Goal: Find specific page/section: Find specific page/section

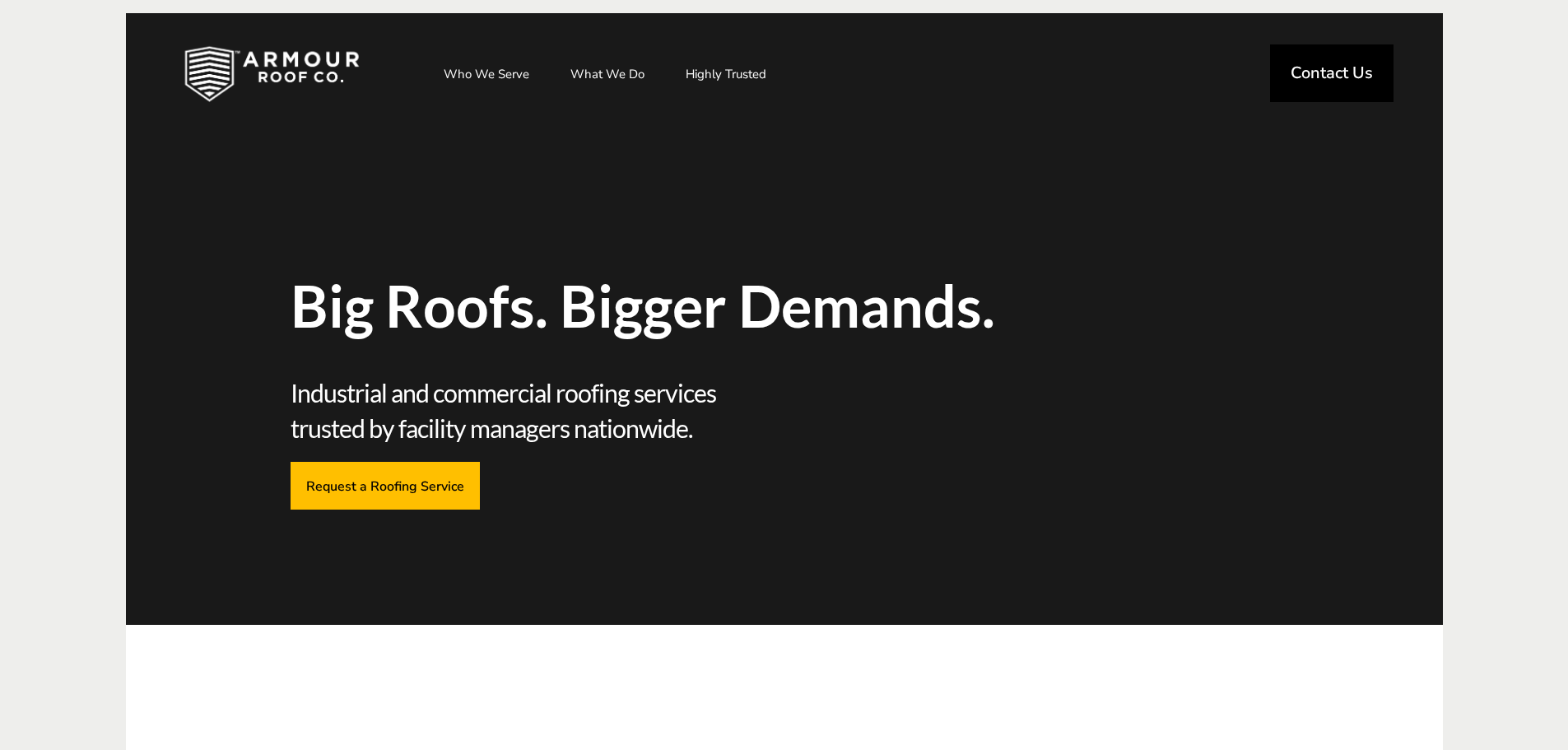
click at [1293, 57] on link "Contact Us" at bounding box center [1331, 73] width 124 height 58
click at [1315, 65] on span "Contact Us" at bounding box center [1331, 73] width 82 height 16
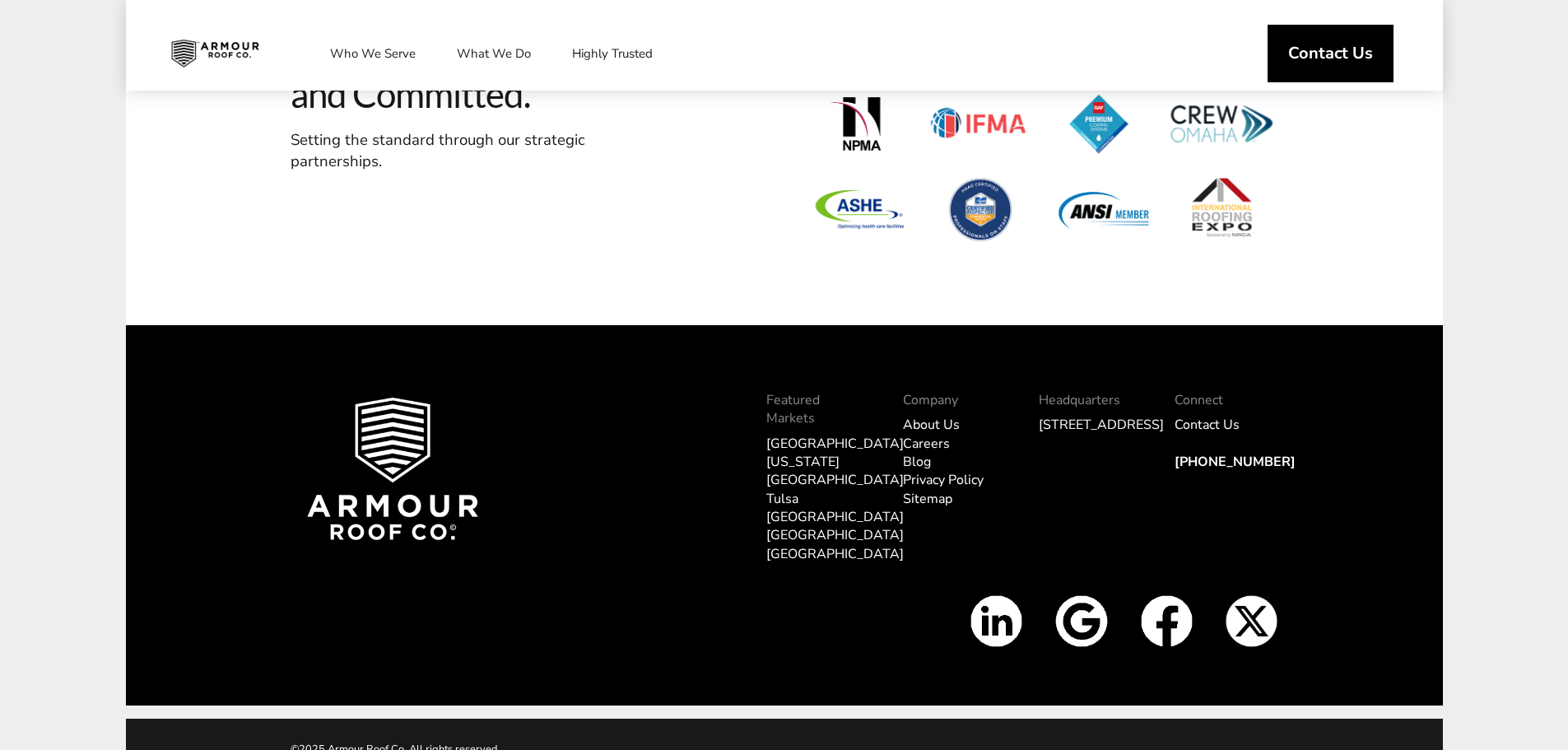
scroll to position [1870, 0]
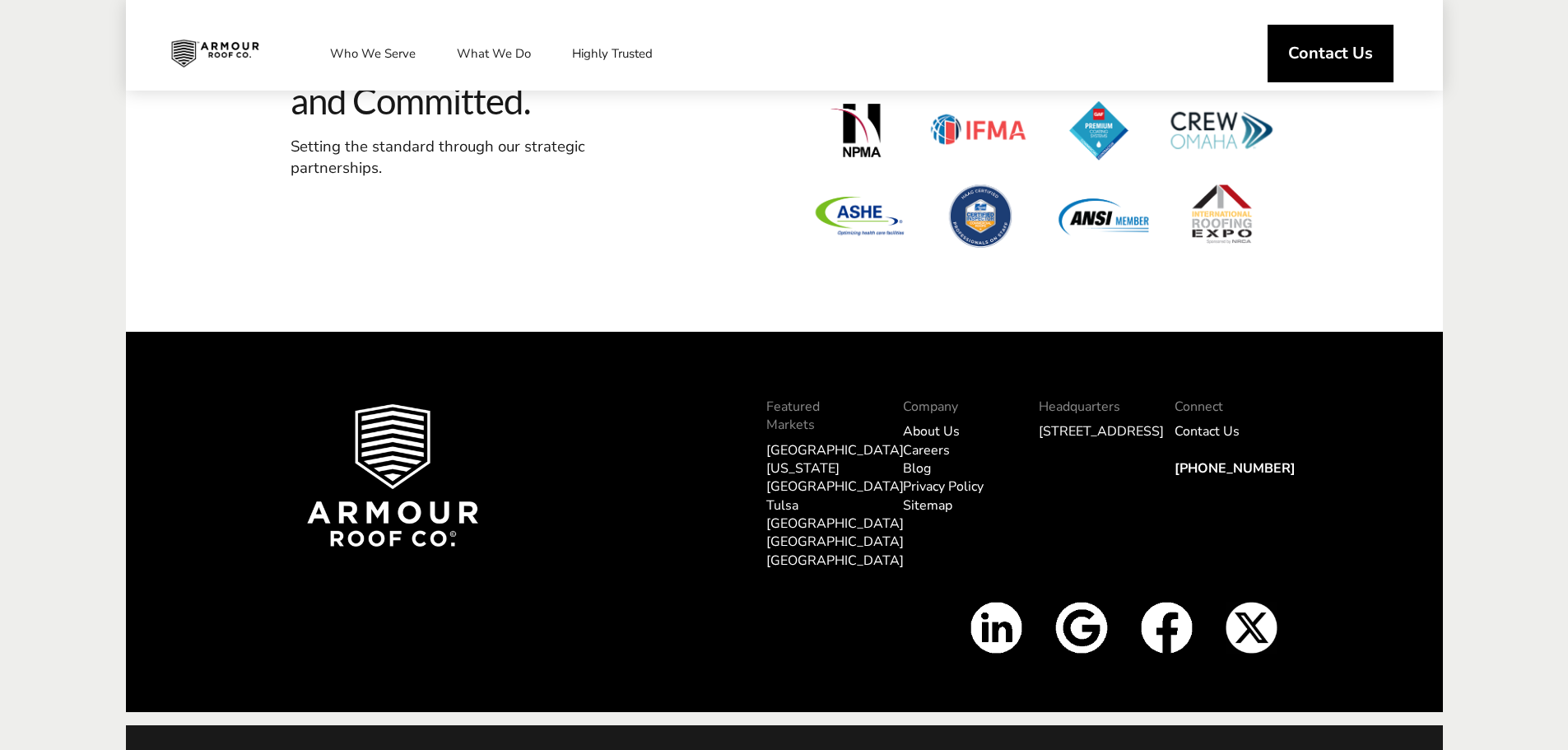
click at [929, 440] on link "About Us" at bounding box center [931, 431] width 57 height 18
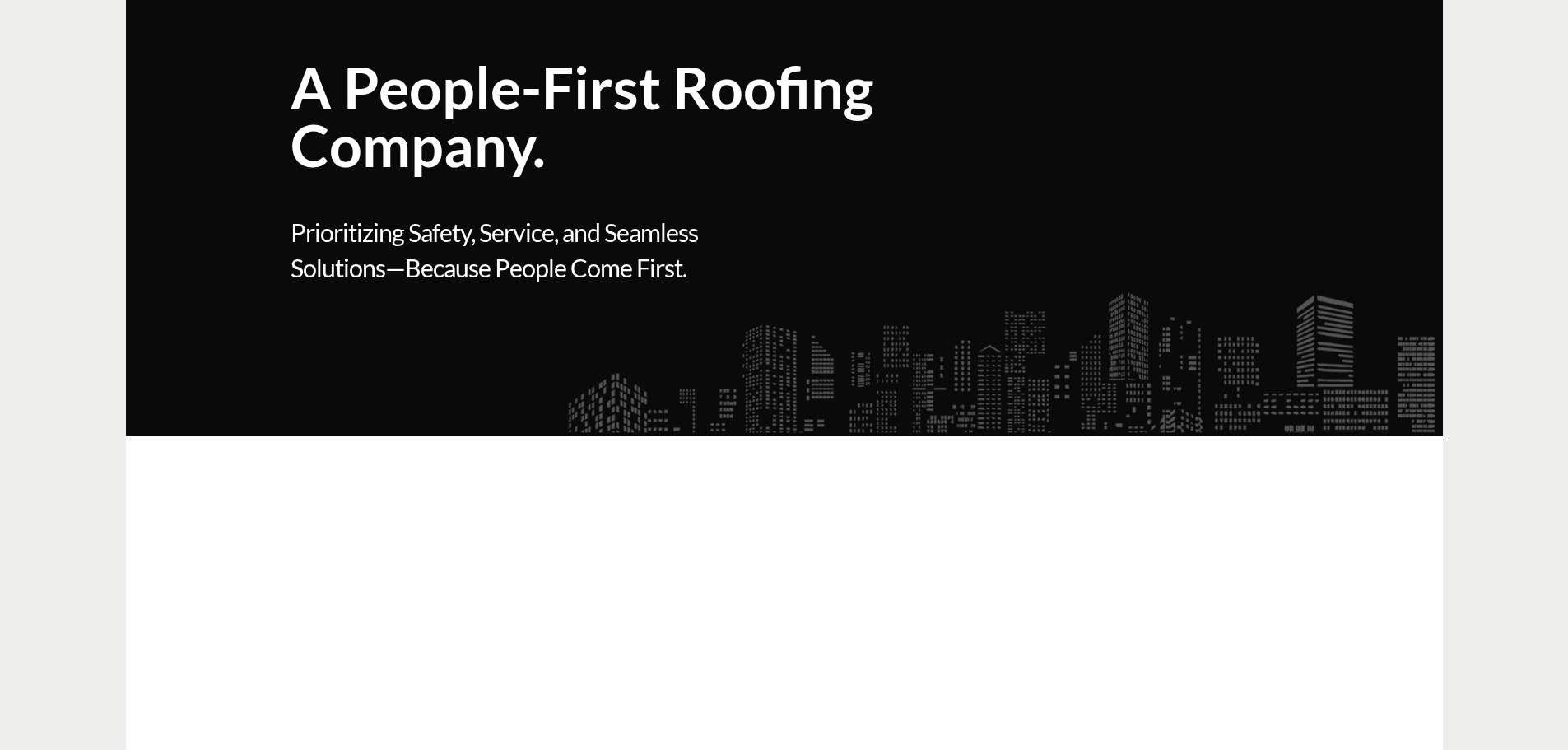
scroll to position [15, 0]
